Goal: Information Seeking & Learning: Check status

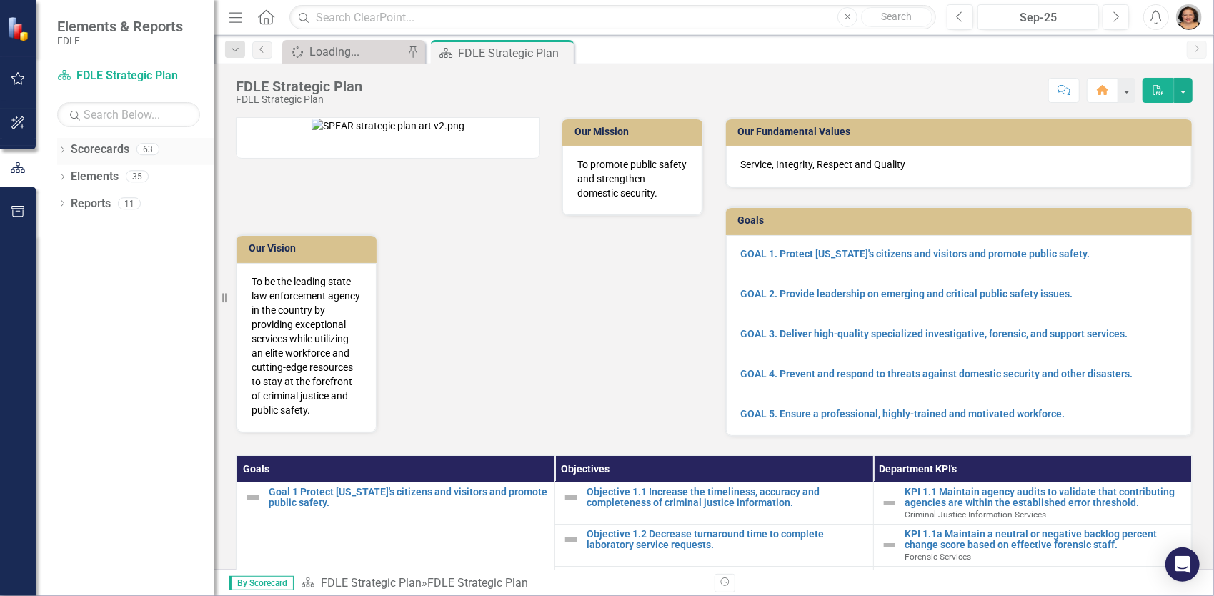
click at [63, 152] on icon "Dropdown" at bounding box center [62, 151] width 10 height 8
click at [70, 231] on icon at bounding box center [71, 230] width 4 height 7
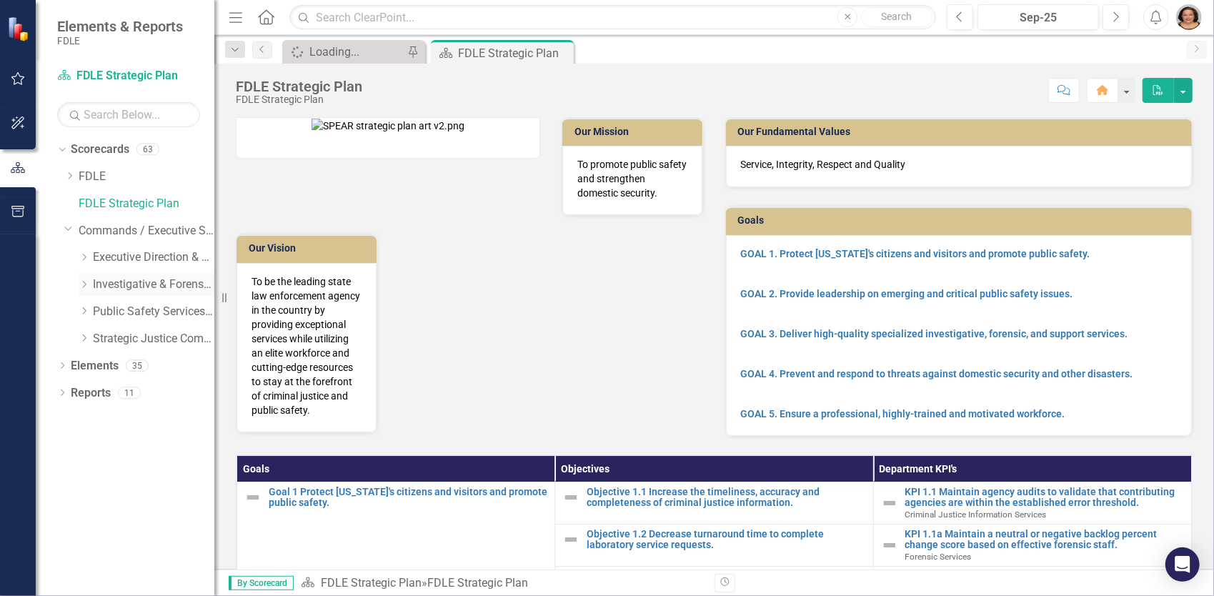
click at [108, 280] on link "Investigative & Forensic Services Command" at bounding box center [154, 285] width 122 height 16
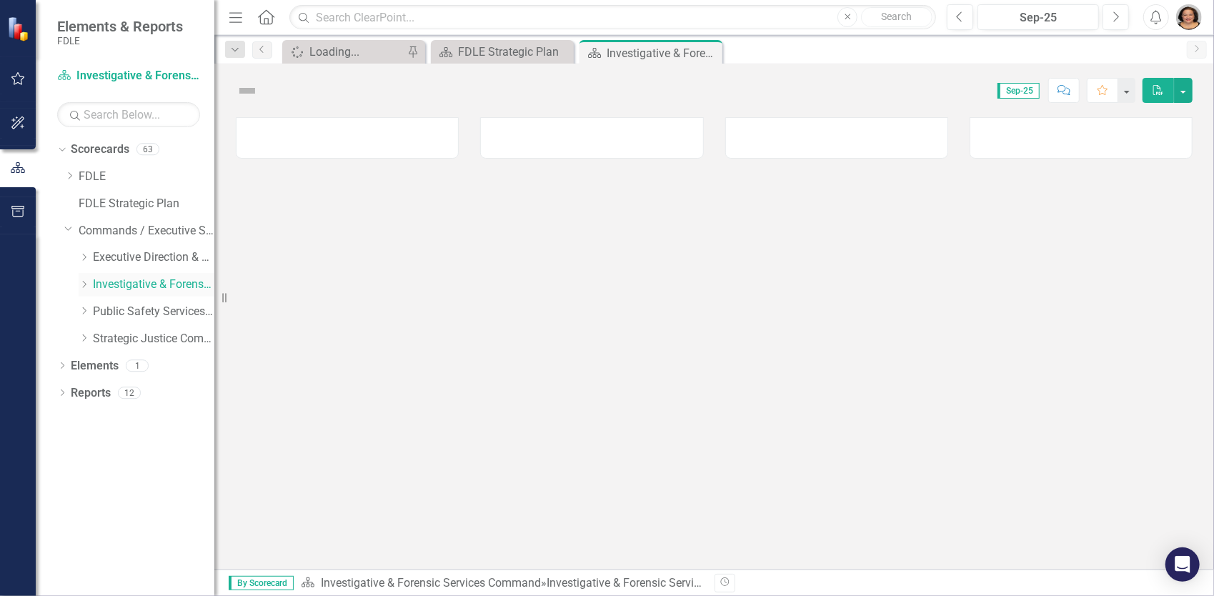
click at [83, 283] on icon "Dropdown" at bounding box center [84, 284] width 11 height 9
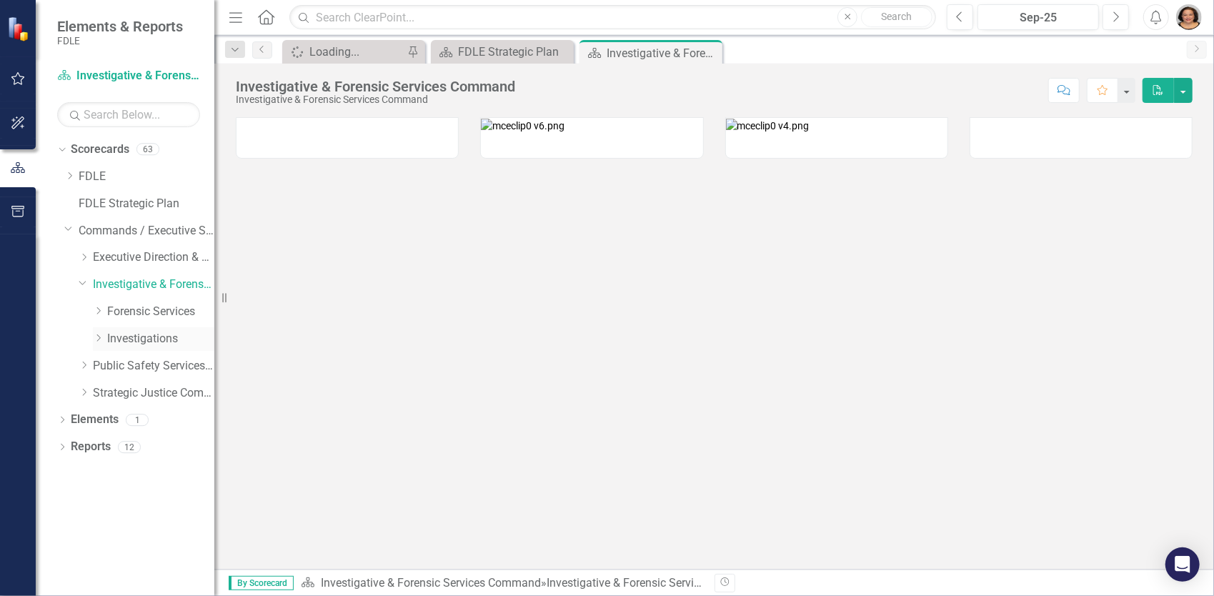
click at [116, 331] on link "Investigations" at bounding box center [160, 339] width 107 height 16
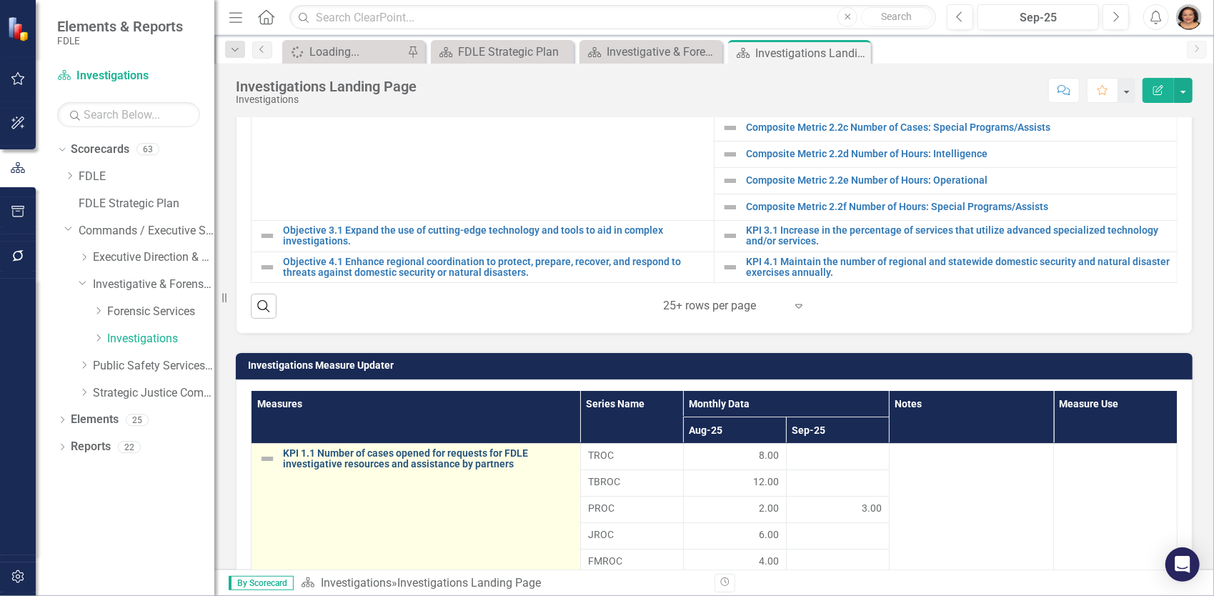
click at [393, 457] on link "KPI 1.1 Number of cases opened for requests for FDLE investigative resources an…" at bounding box center [428, 459] width 290 height 22
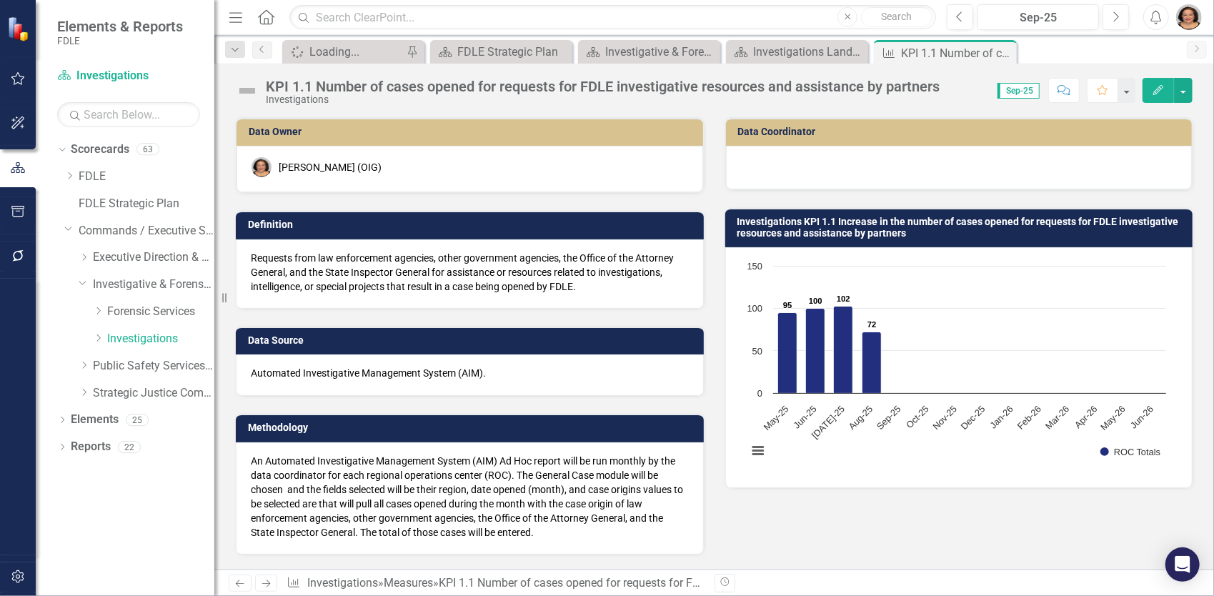
drag, startPoint x: 502, startPoint y: 369, endPoint x: 310, endPoint y: 360, distance: 191.7
click at [266, 355] on div "Automated Investigative Management System (AIM)." at bounding box center [470, 375] width 468 height 41
drag, startPoint x: 497, startPoint y: 370, endPoint x: 284, endPoint y: 383, distance: 213.4
click at [296, 375] on p "Automated Investigative Management System (AIM)." at bounding box center [470, 373] width 438 height 14
click at [837, 55] on div "Investigations Landing Page" at bounding box center [800, 52] width 94 height 18
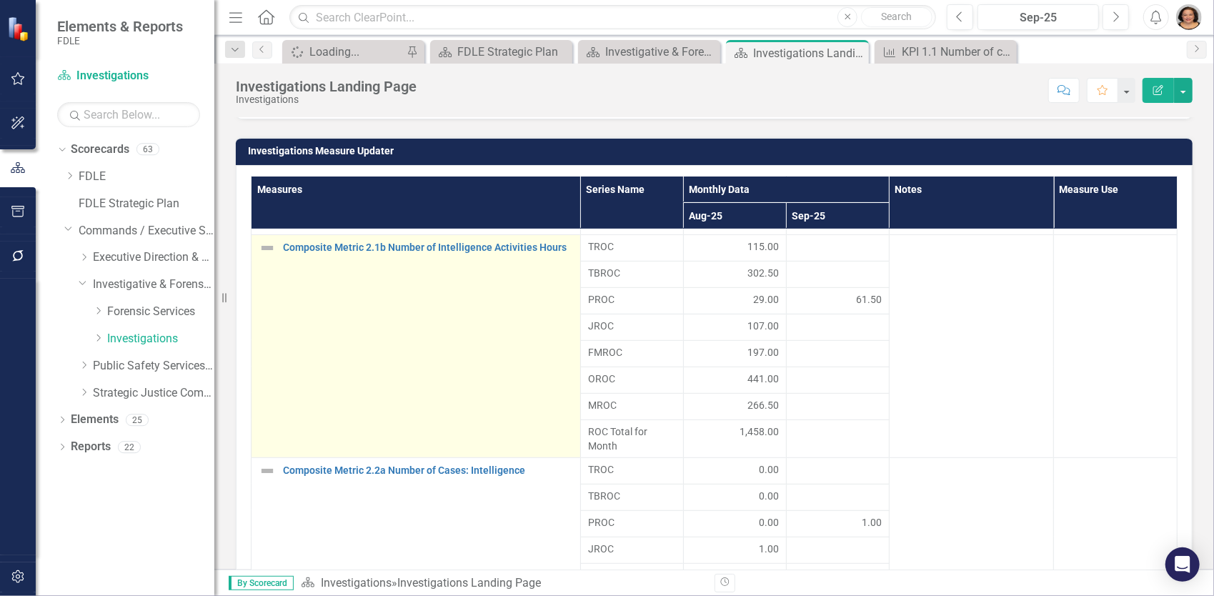
scroll to position [474, 0]
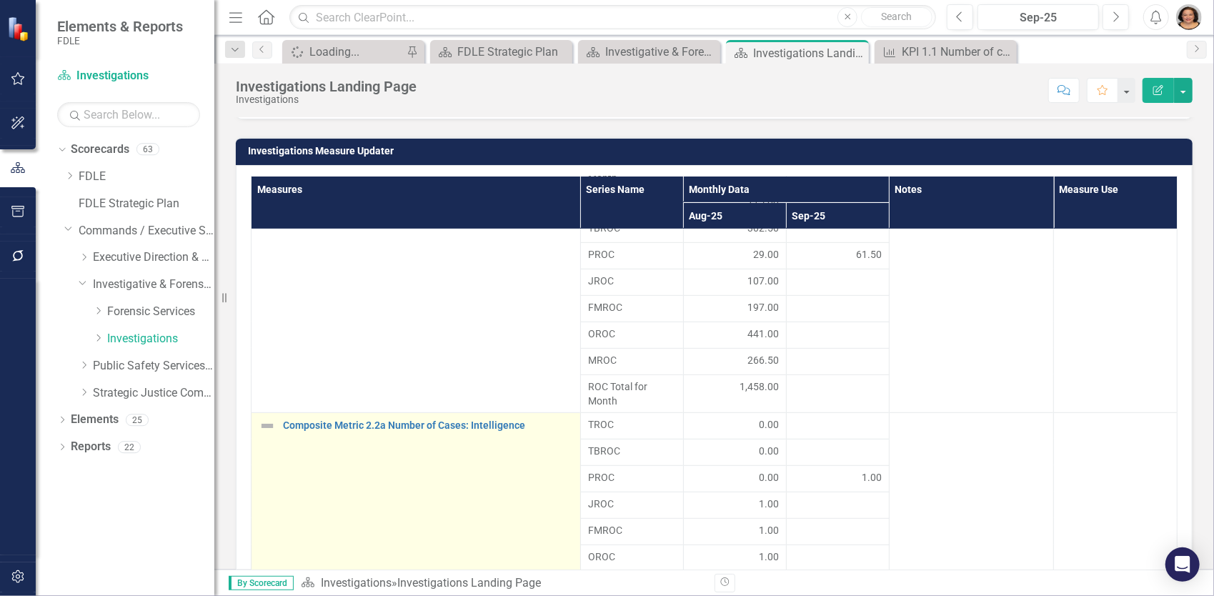
click at [480, 427] on div "Composite Metric 2.2a Number of Cases: Intelligence" at bounding box center [416, 425] width 314 height 17
click at [448, 420] on link "Composite Metric 2.2a Number of Cases: Intelligence" at bounding box center [428, 425] width 290 height 11
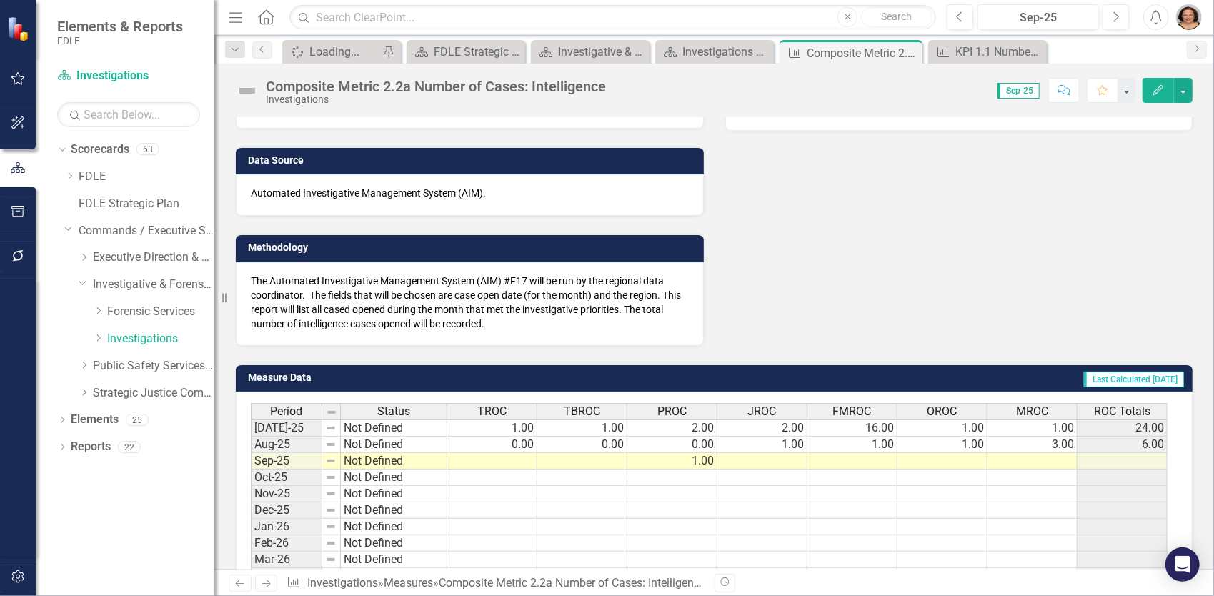
scroll to position [429, 0]
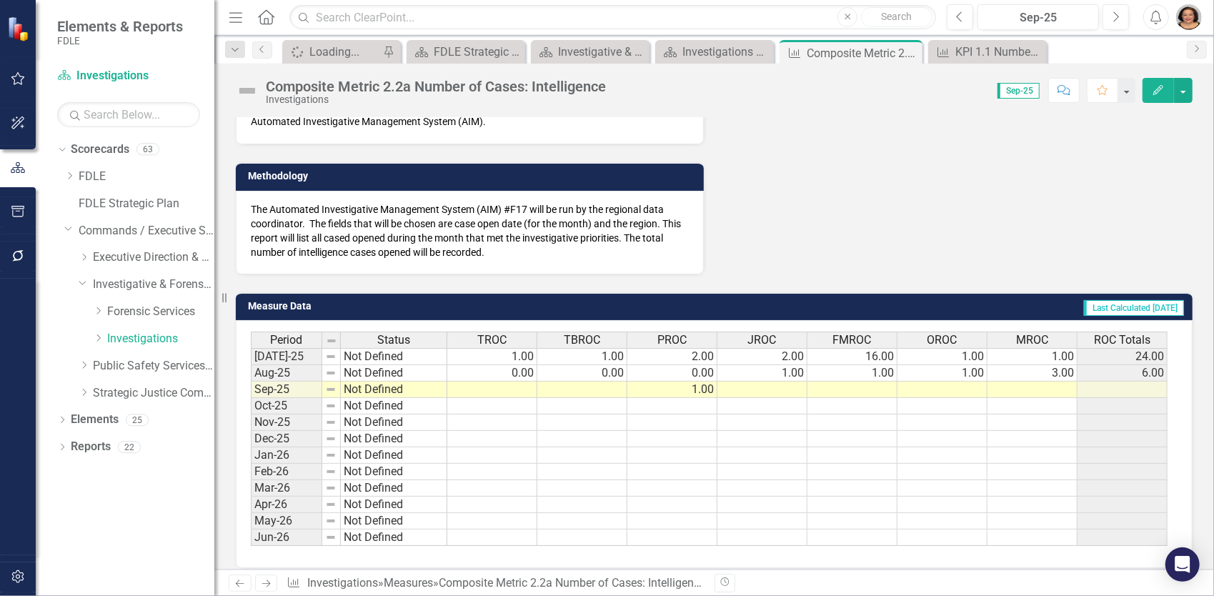
drag, startPoint x: 254, startPoint y: 203, endPoint x: 315, endPoint y: 208, distance: 61.0
click at [316, 207] on p "The Automated Investigative Management System (AIM) #F17 will be run by the reg…" at bounding box center [470, 230] width 438 height 57
click at [263, 210] on p "The Automated Investigative Management System (AIM) #F17 will be run by the reg…" at bounding box center [470, 230] width 438 height 57
drag, startPoint x: 259, startPoint y: 209, endPoint x: 515, endPoint y: 229, distance: 256.7
drag, startPoint x: 515, startPoint y: 229, endPoint x: 482, endPoint y: 244, distance: 36.1
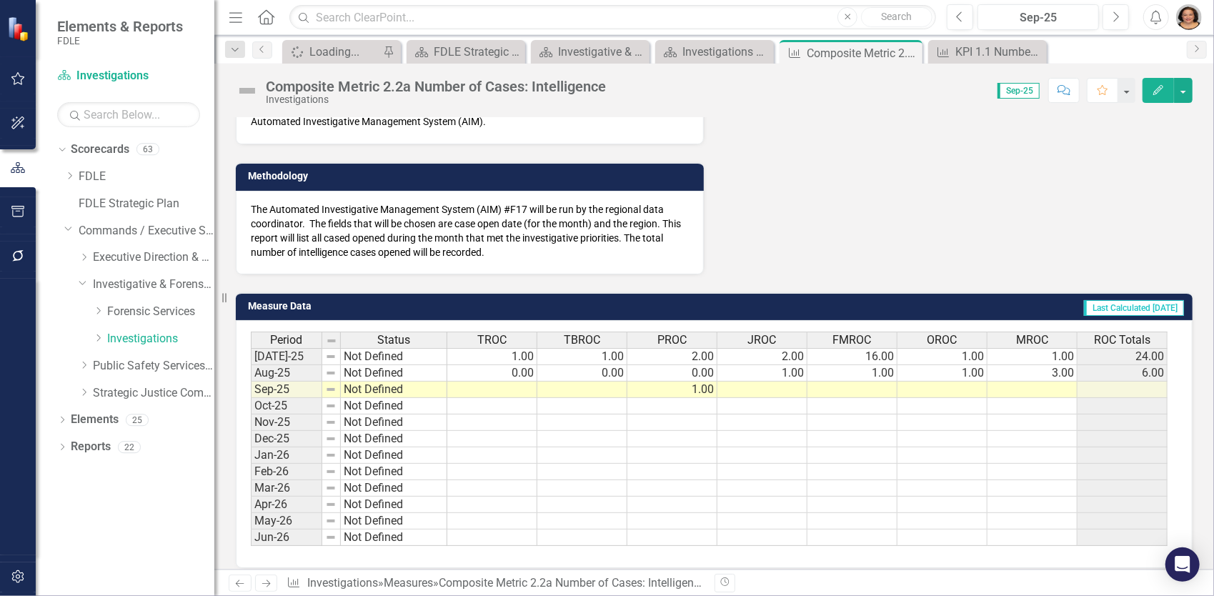
drag, startPoint x: 482, startPoint y: 244, endPoint x: 310, endPoint y: 196, distance: 178.3
click at [310, 196] on div "The Automated Investigative Management System (AIM) #F17 will be run by the reg…" at bounding box center [470, 233] width 468 height 84
drag, startPoint x: 255, startPoint y: 204, endPoint x: 565, endPoint y: 218, distance: 309.8
click at [565, 218] on p "The Automated Investigative Management System (AIM) #F17 will be run by the reg…" at bounding box center [470, 230] width 438 height 57
click at [1186, 18] on img "button" at bounding box center [1189, 17] width 26 height 26
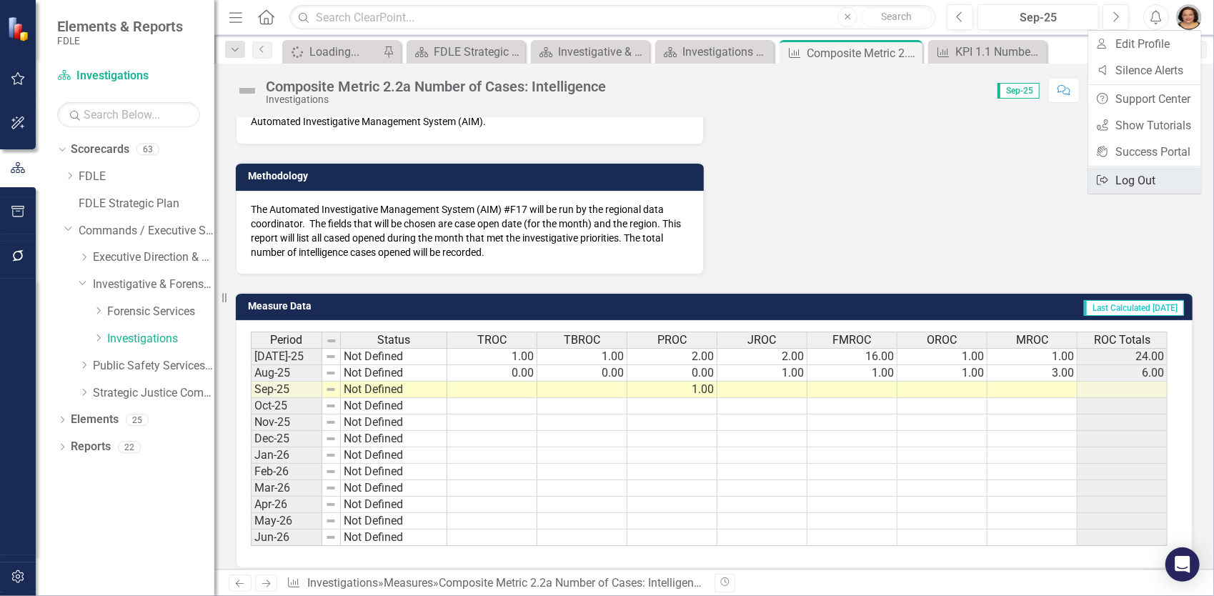
click at [1131, 183] on link "Logout Log Out" at bounding box center [1145, 180] width 113 height 26
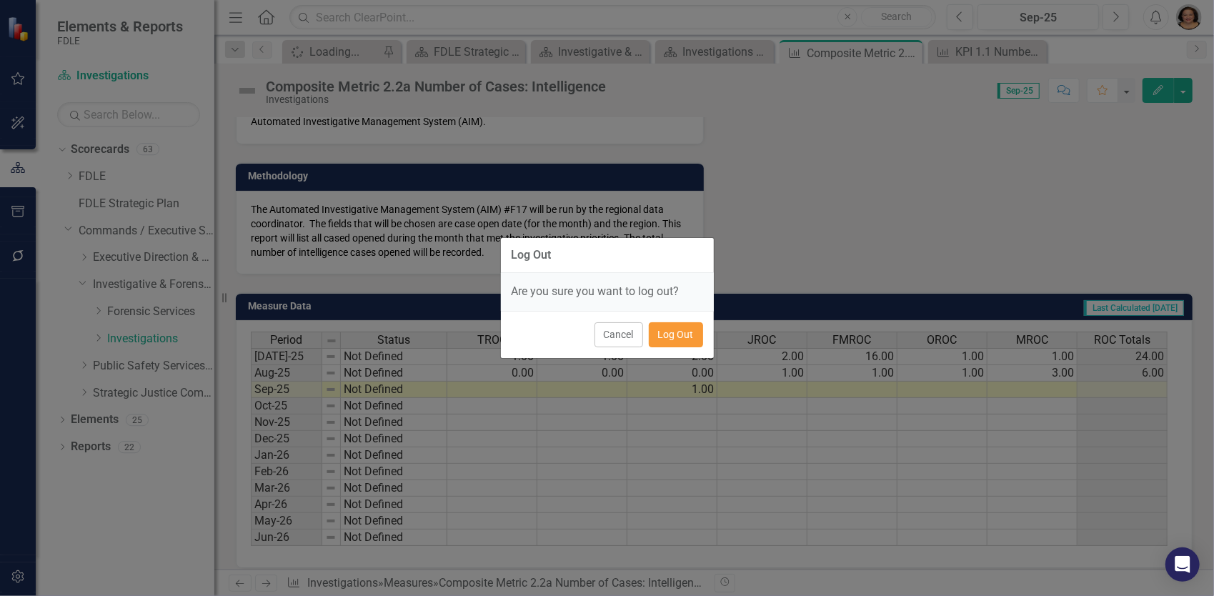
click at [676, 339] on button "Log Out" at bounding box center [676, 334] width 54 height 25
